Goal: Task Accomplishment & Management: Manage account settings

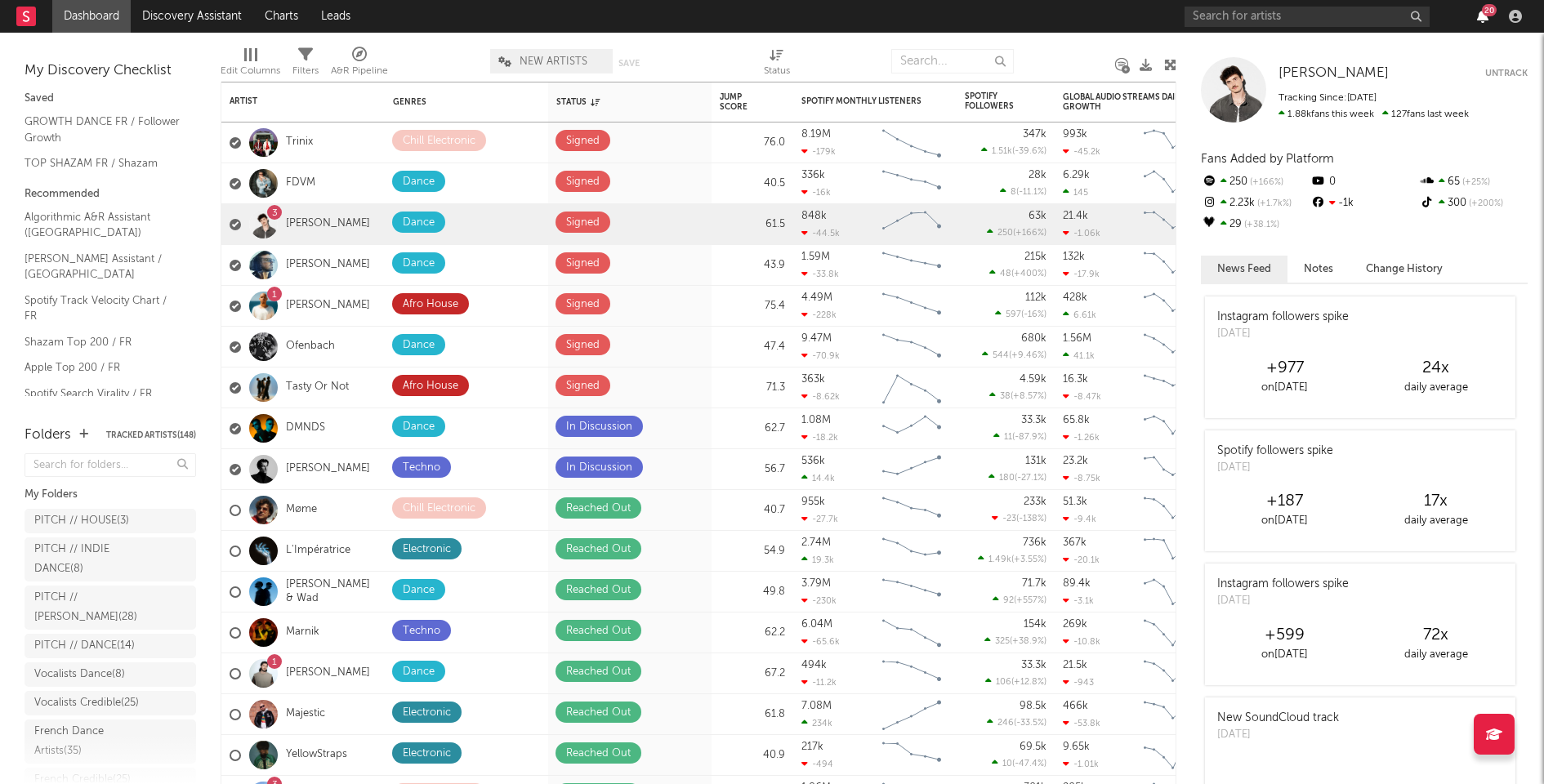
click at [1488, 17] on icon "button" at bounding box center [1483, 17] width 12 height 13
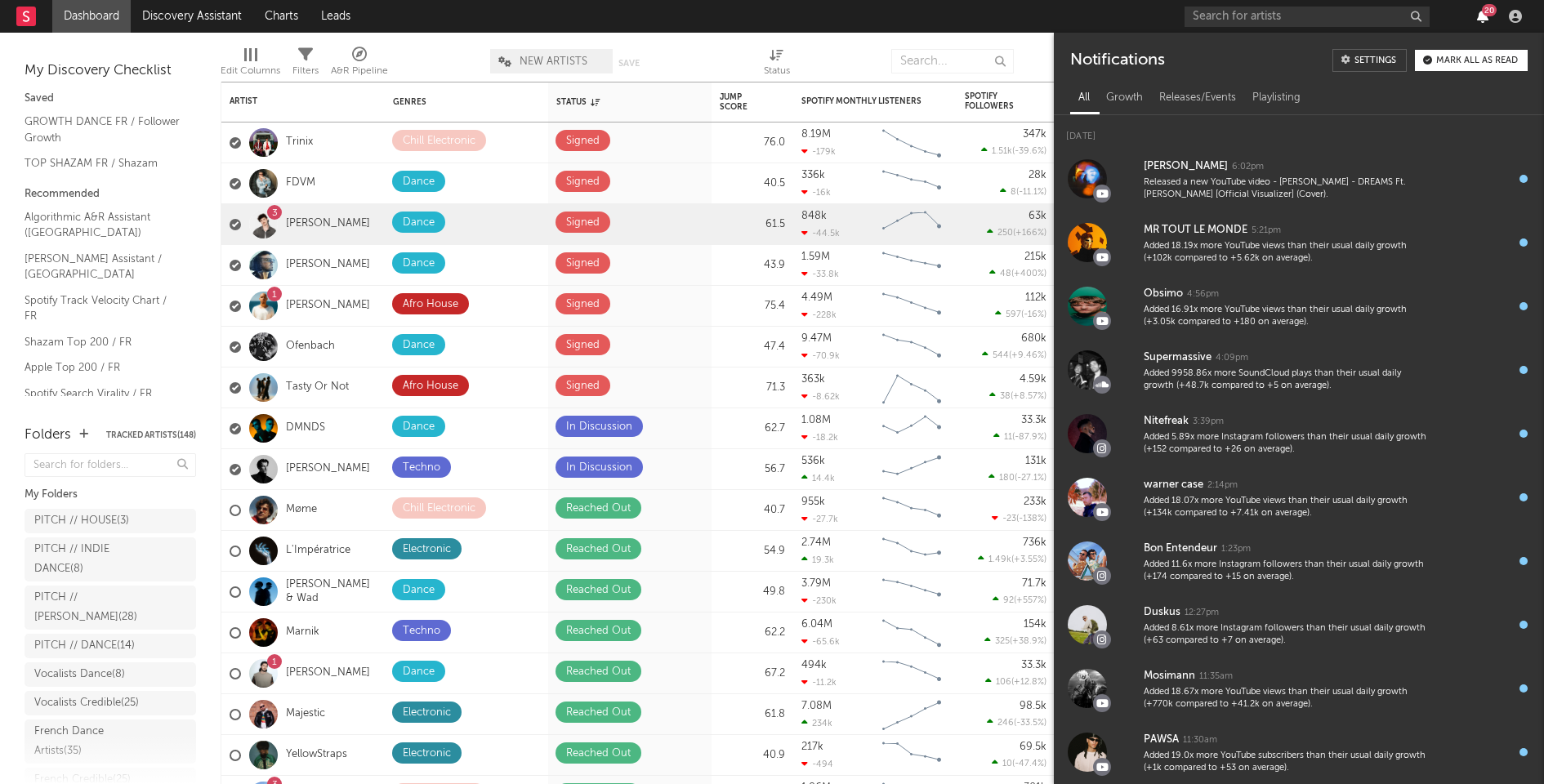
click at [1488, 17] on icon "button" at bounding box center [1483, 17] width 12 height 13
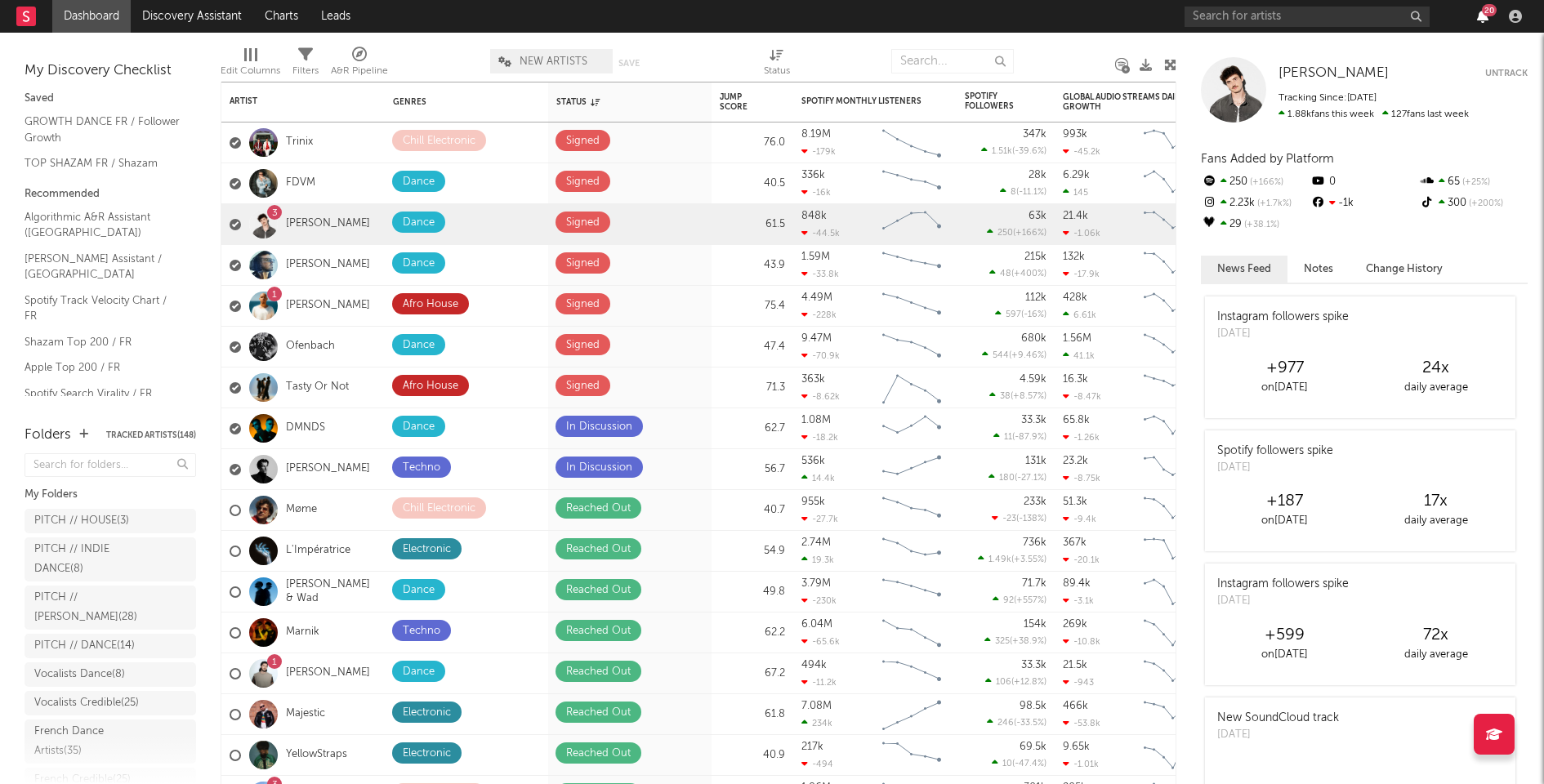
click at [1488, 17] on icon "button" at bounding box center [1483, 17] width 12 height 13
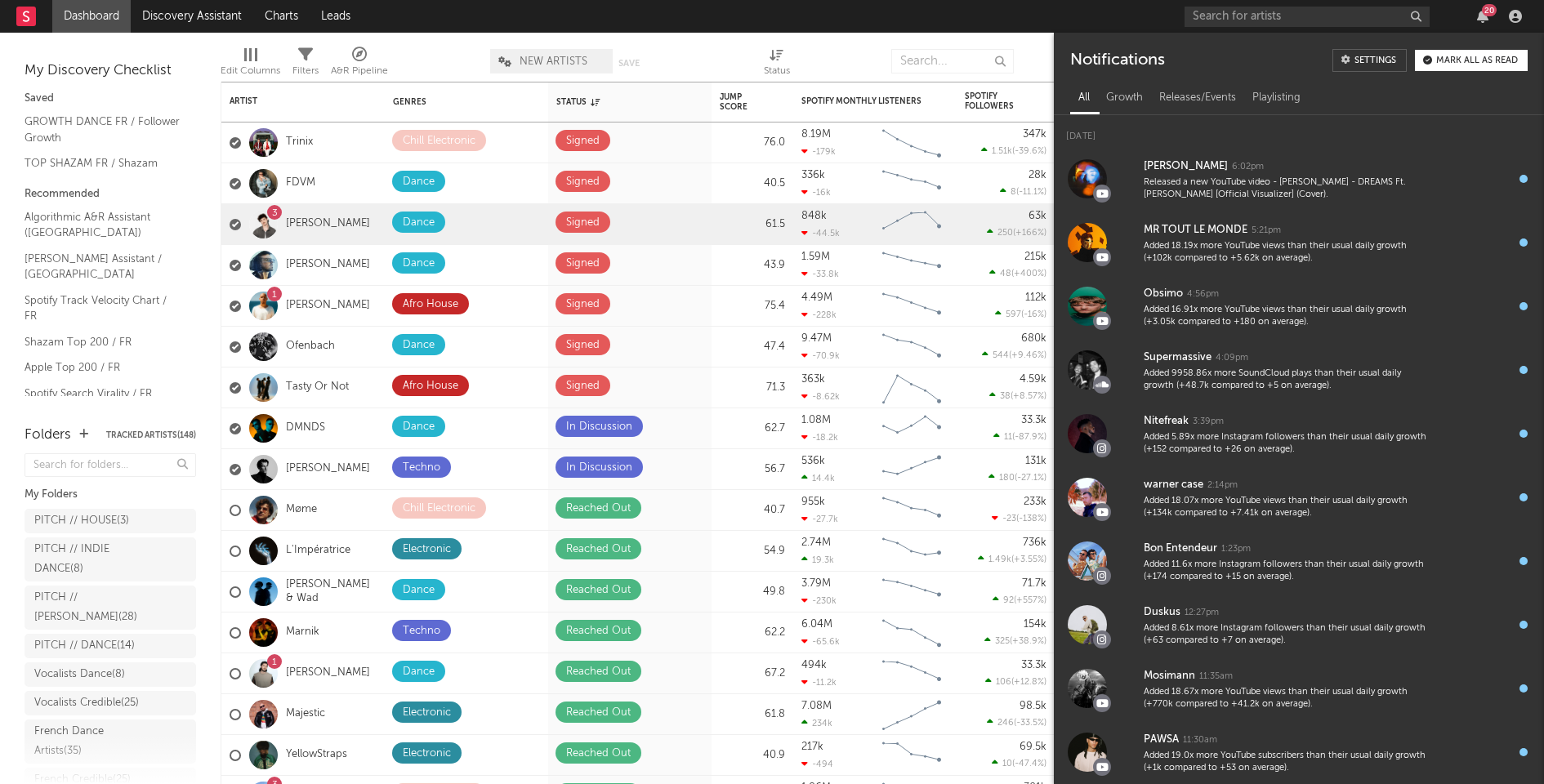
click at [1480, 55] on button "Mark all as read" at bounding box center [1471, 60] width 113 height 22
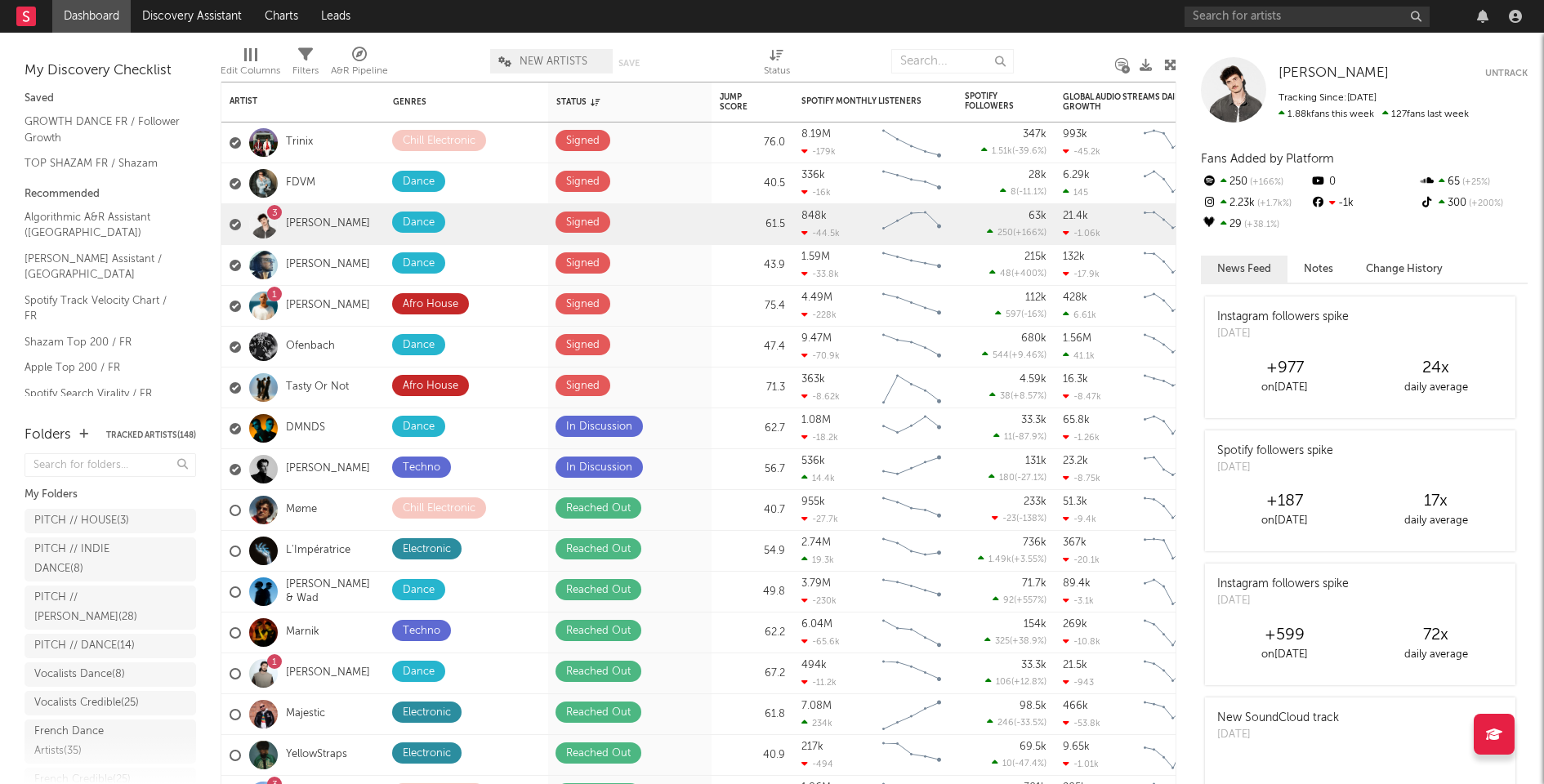
click at [1466, 16] on div at bounding box center [1356, 16] width 343 height 32
